Goal: Task Accomplishment & Management: Manage account settings

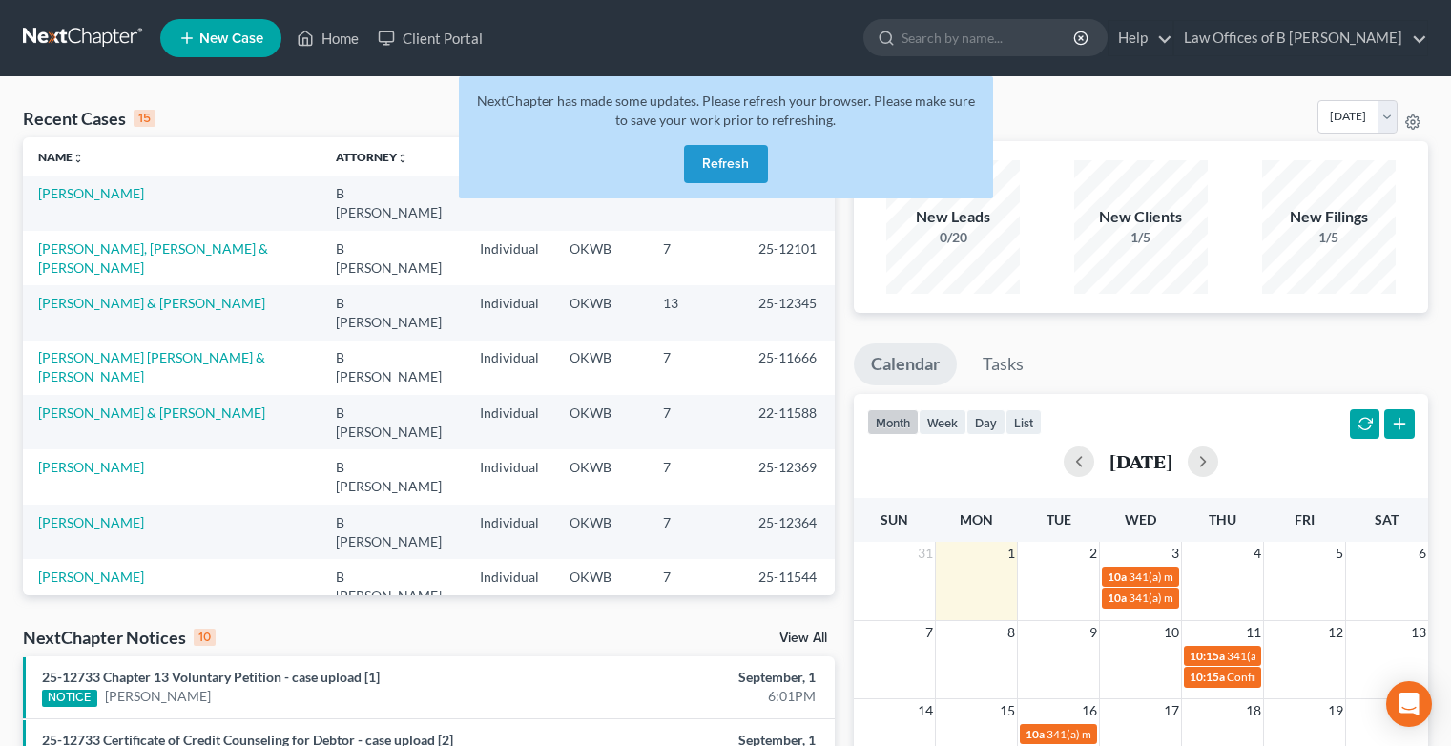
scroll to position [141, 0]
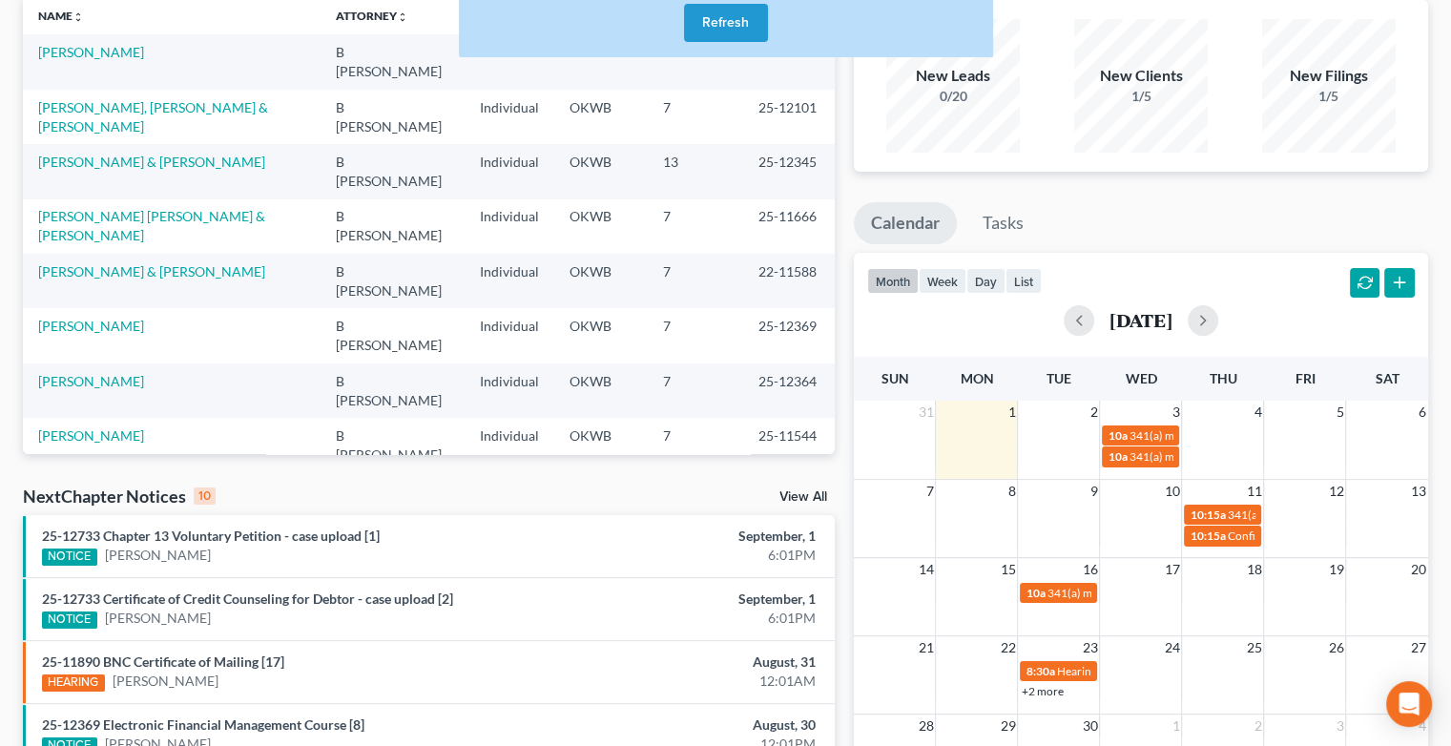
click at [710, 25] on button "Refresh" at bounding box center [726, 23] width 84 height 38
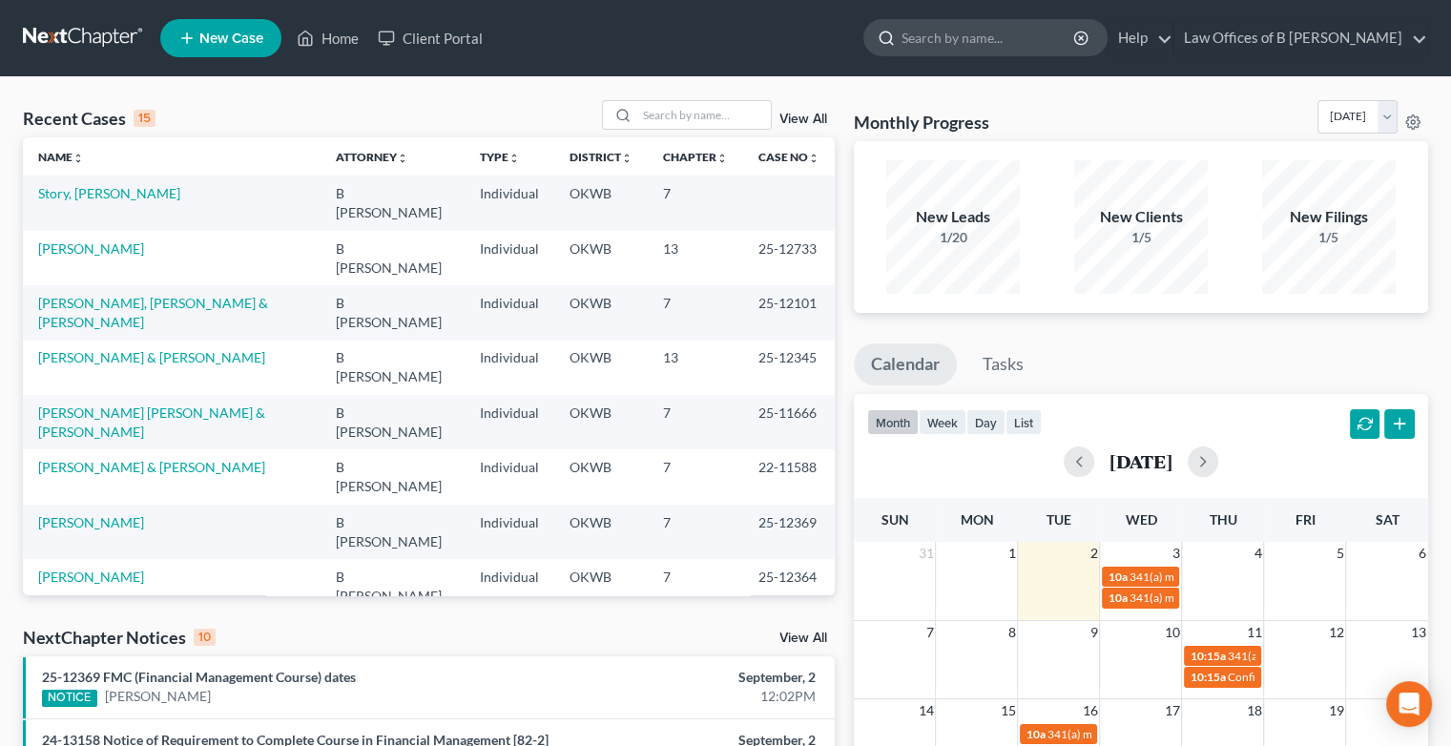
click at [975, 47] on input "search" at bounding box center [989, 37] width 175 height 35
click at [117, 349] on link "[PERSON_NAME] & [PERSON_NAME]" at bounding box center [151, 357] width 227 height 16
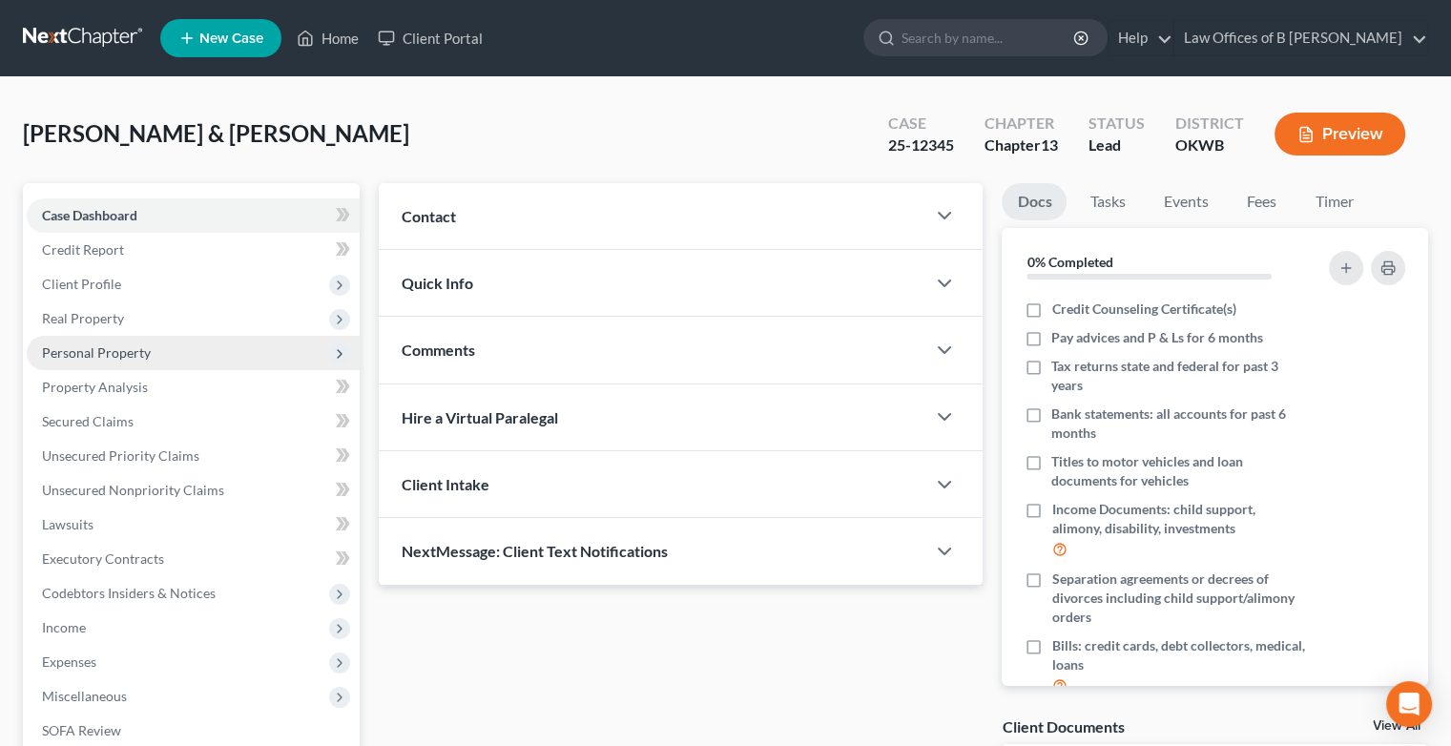
click at [114, 348] on span "Personal Property" at bounding box center [96, 352] width 109 height 16
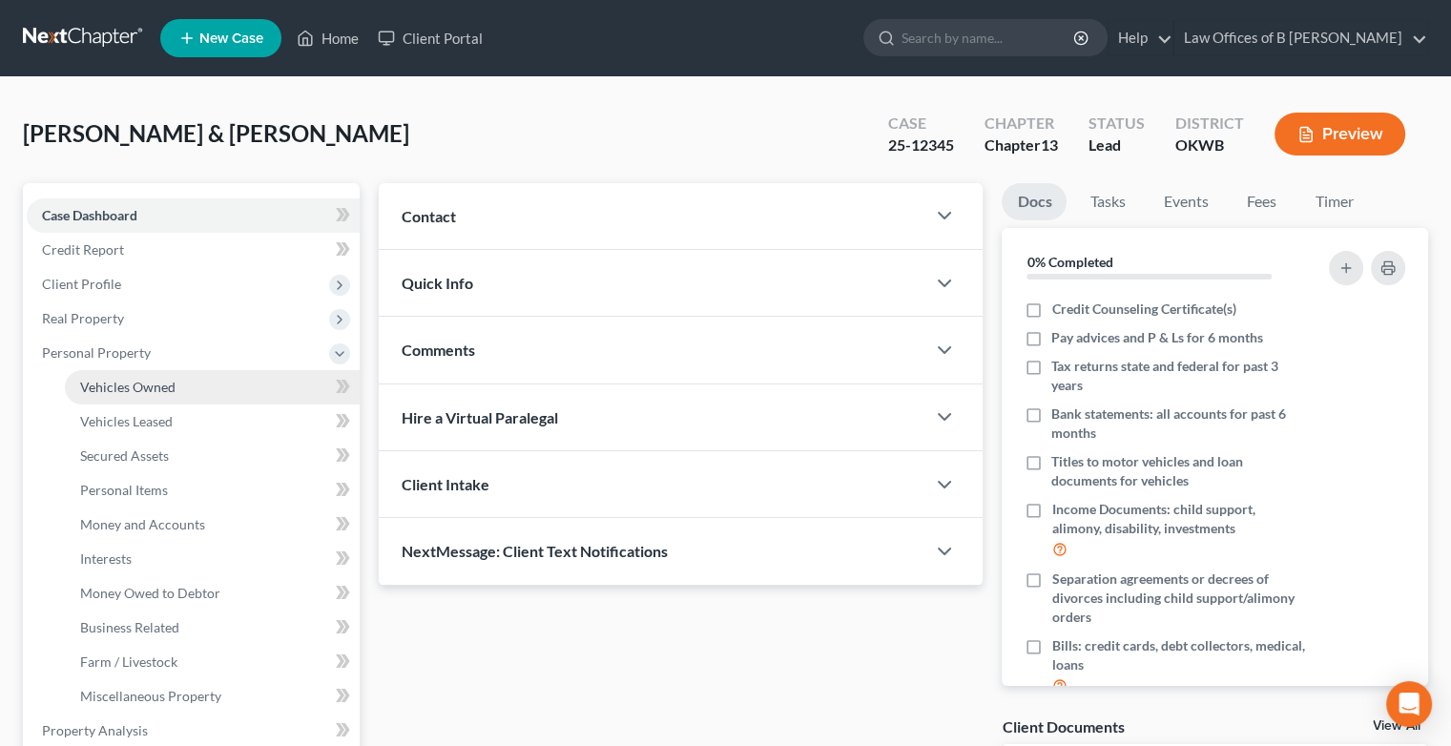
click at [169, 385] on span "Vehicles Owned" at bounding box center [127, 387] width 95 height 16
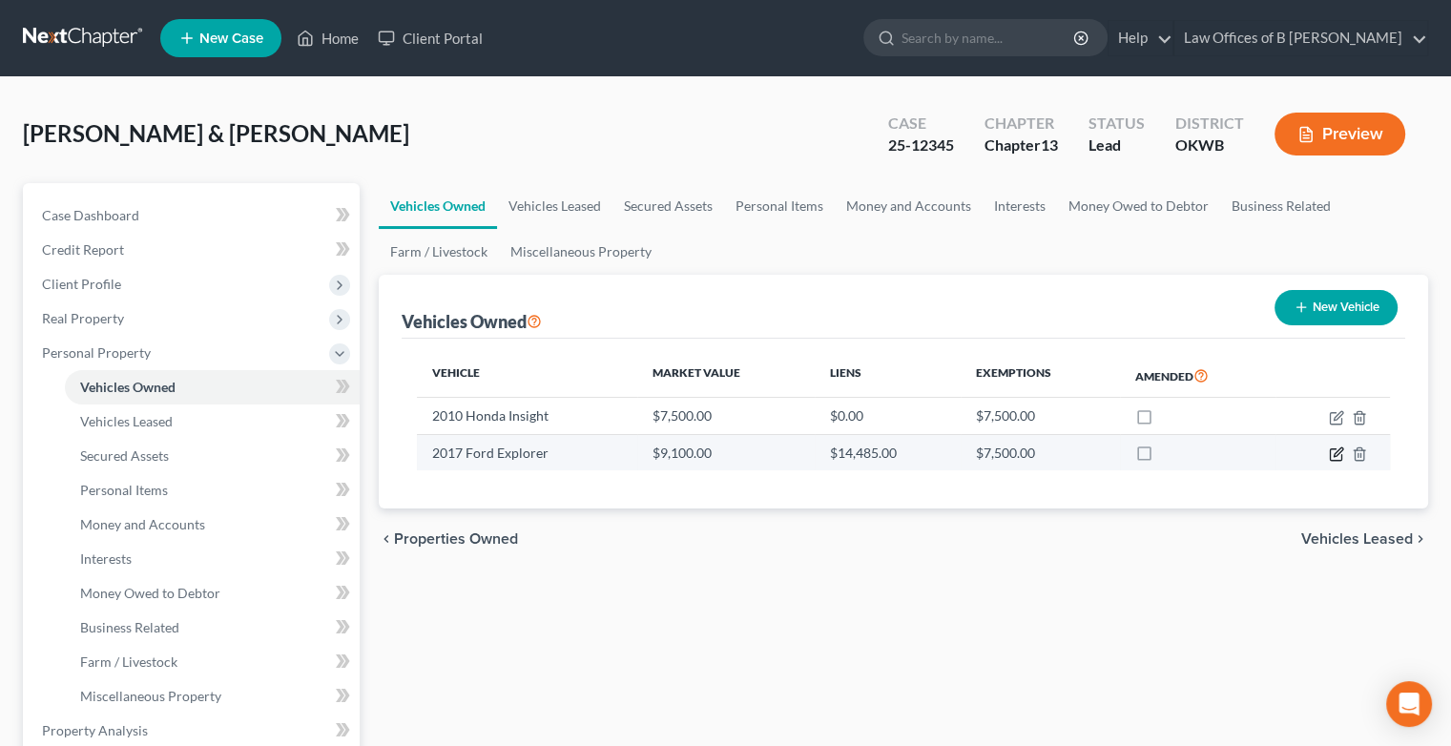
click at [1332, 456] on icon "button" at bounding box center [1336, 454] width 15 height 15
select select "0"
select select "9"
select select "2"
select select "1"
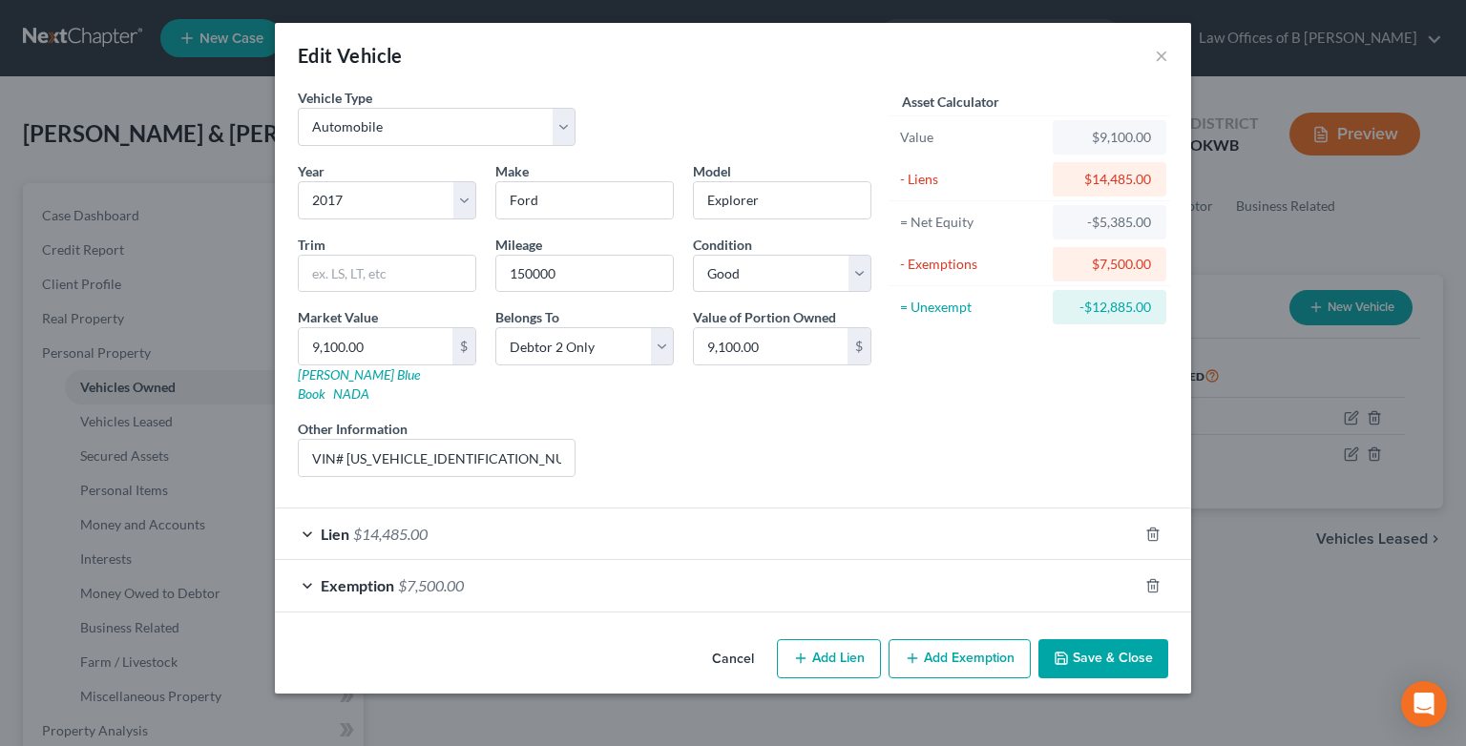
click at [306, 512] on div "Lien $14,485.00" at bounding box center [706, 534] width 863 height 51
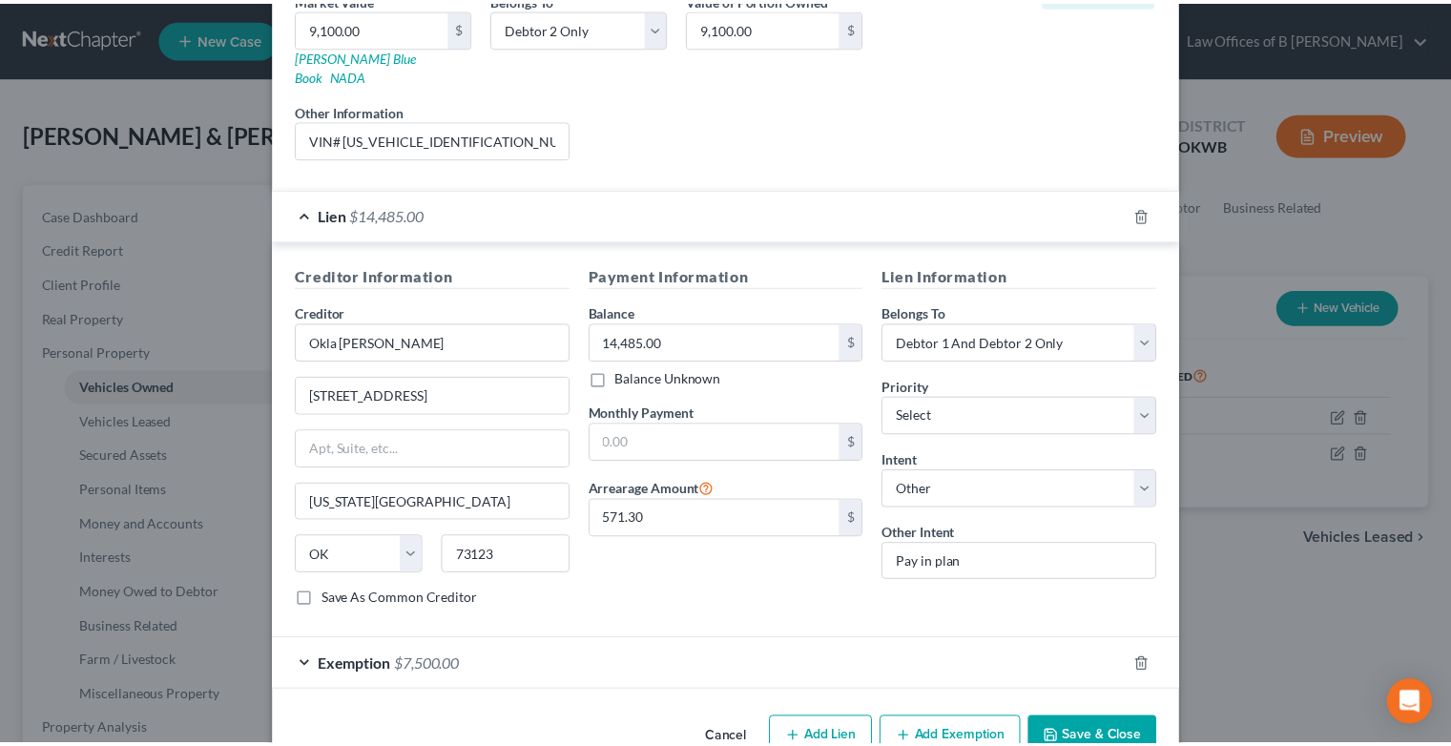
scroll to position [290, 0]
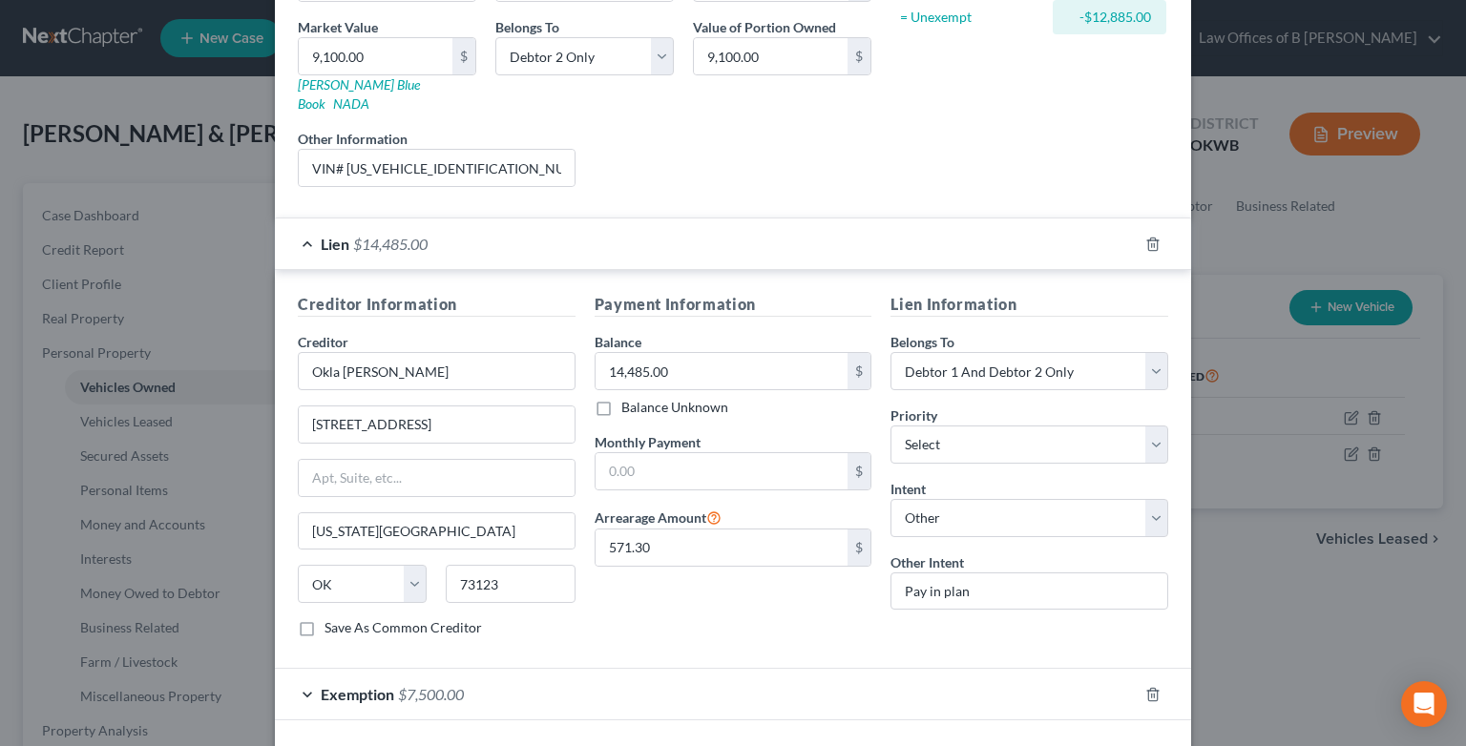
click at [850, 619] on div "Payment Information Balance 14,485.00 $ Balance Unknown Balance Undetermined 14…" at bounding box center [733, 473] width 297 height 360
